Goal: Task Accomplishment & Management: Manage account settings

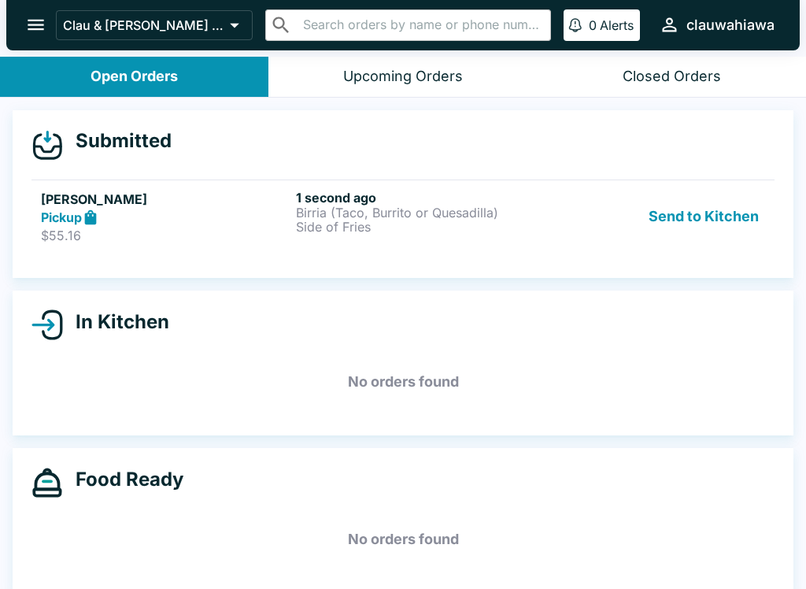
scroll to position [14, 0]
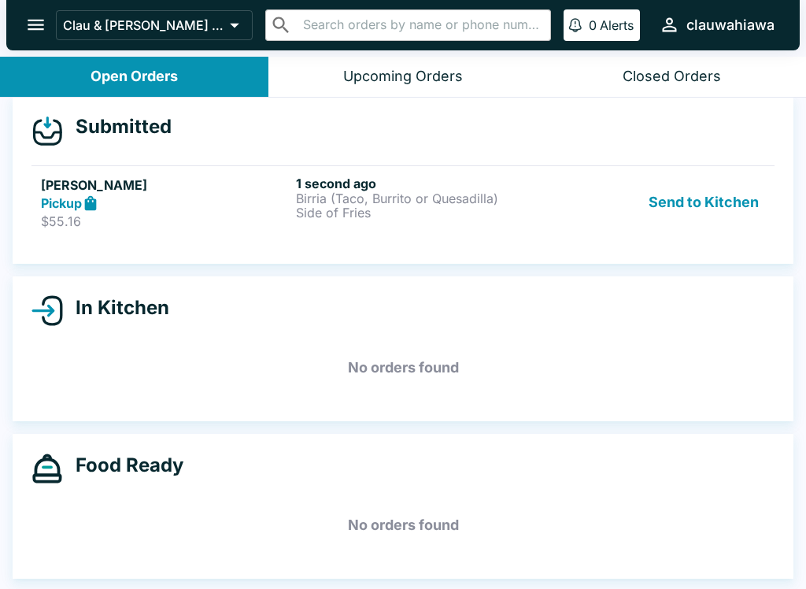
click at [330, 225] on div "1 second ago Birria (Taco, Burrito or Quesadilla) Side of Fries" at bounding box center [420, 203] width 249 height 54
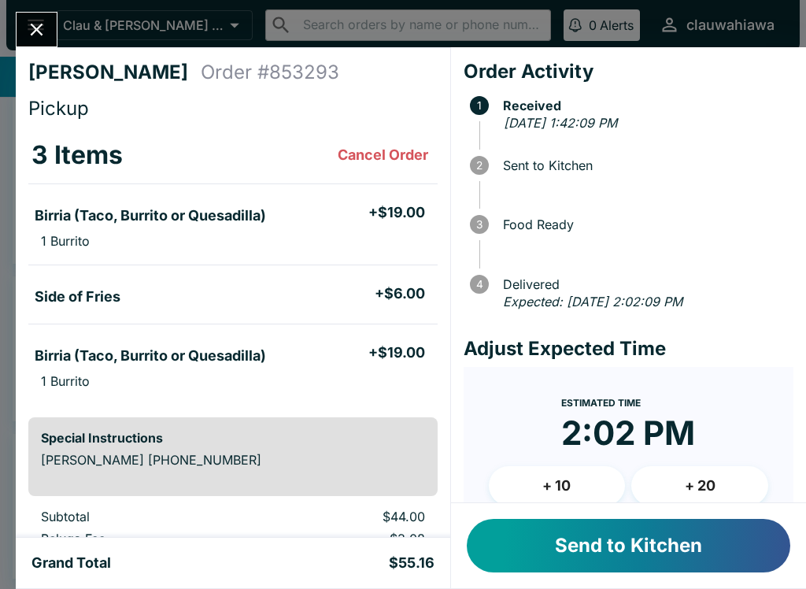
click at [605, 543] on button "Send to Kitchen" at bounding box center [629, 546] width 324 height 54
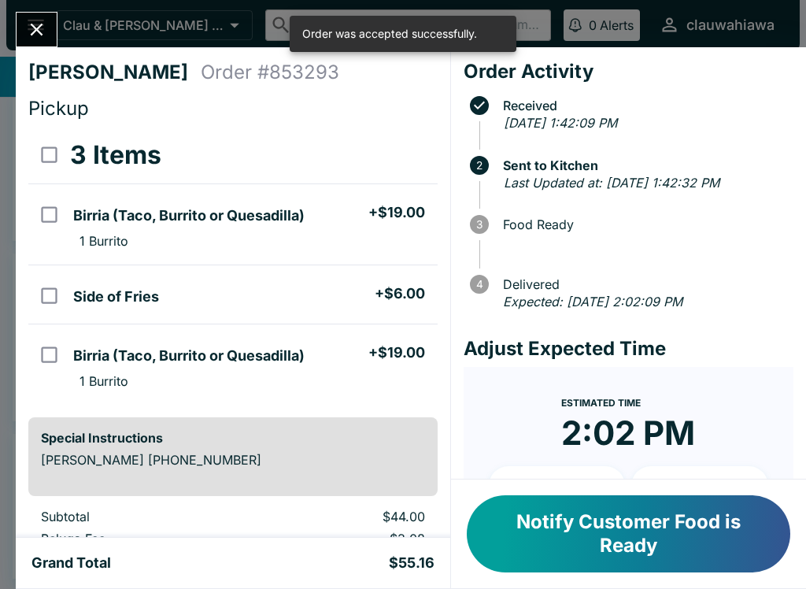
click at [76, 47] on div "[PERSON_NAME] Order # 853293 Pickup 3 Items Birria (Taco, Burrito or Quesadilla…" at bounding box center [233, 292] width 435 height 490
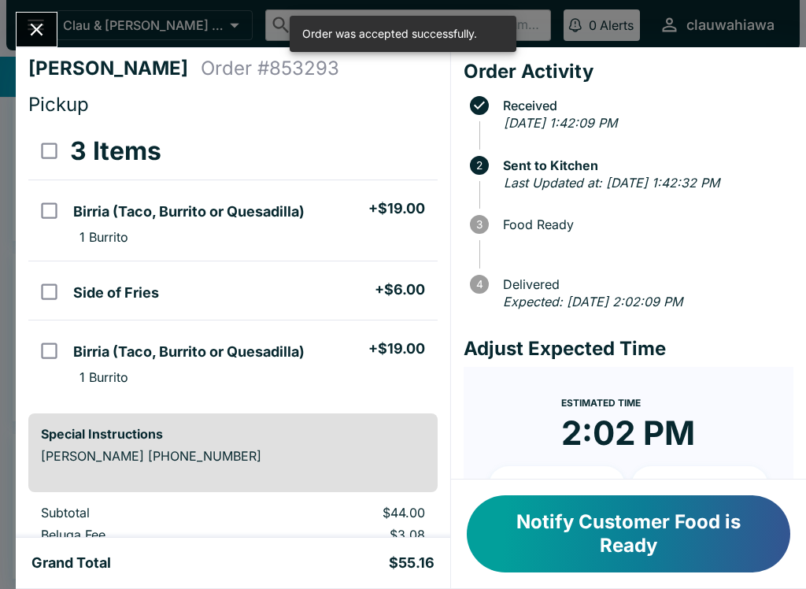
click at [53, 36] on button "Close" at bounding box center [37, 30] width 40 height 34
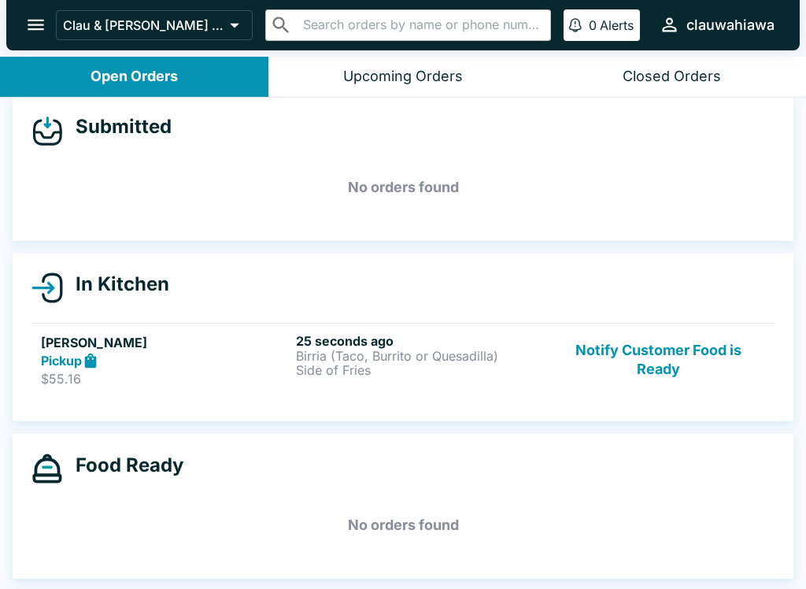
click at [274, 288] on div "In Kitchen" at bounding box center [402, 287] width 743 height 31
click at [394, 372] on p "Side of Fries" at bounding box center [420, 370] width 249 height 14
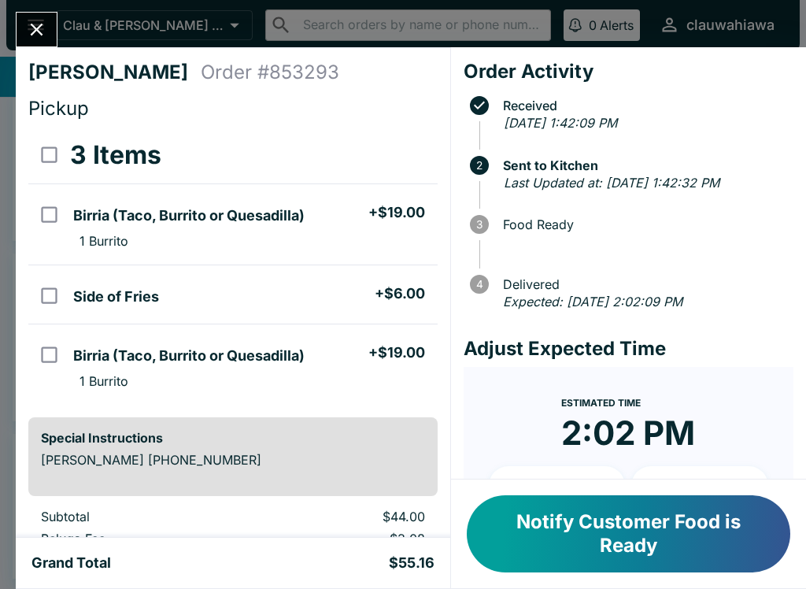
click at [602, 537] on button "Notify Customer Food is Ready" at bounding box center [629, 533] width 324 height 77
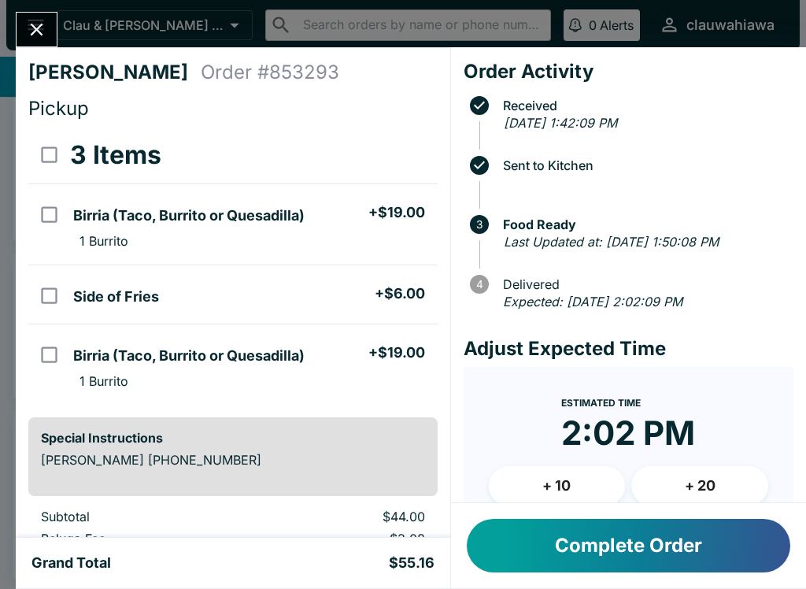
click at [600, 549] on button "Complete Order" at bounding box center [629, 546] width 324 height 54
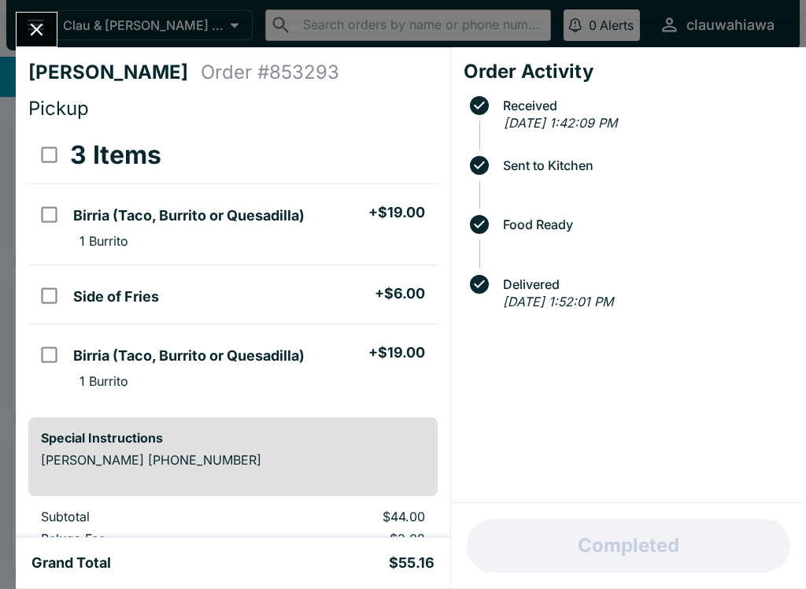
click at [35, 14] on button "Close" at bounding box center [37, 30] width 40 height 34
